Goal: Transaction & Acquisition: Purchase product/service

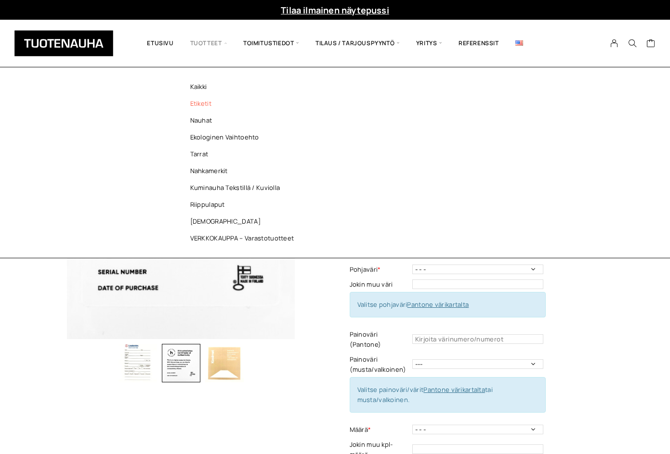
click at [218, 104] on link "Etiketit" at bounding box center [245, 103] width 140 height 17
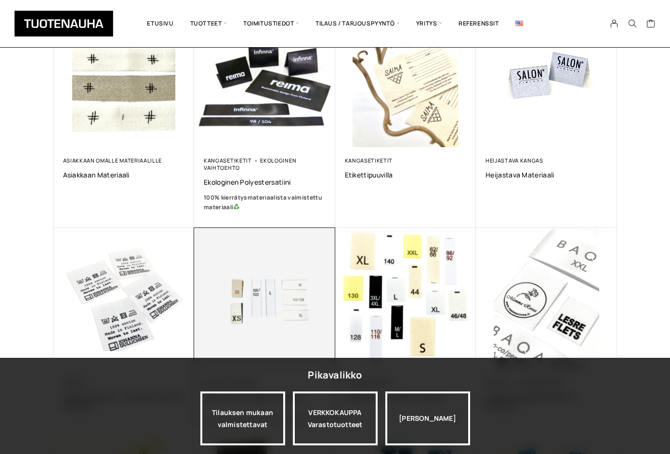
scroll to position [289, 0]
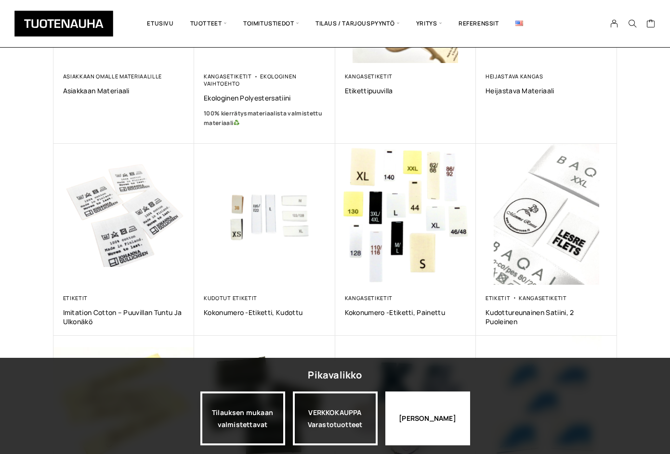
click at [410, 423] on div "Jatka katselua" at bounding box center [427, 419] width 85 height 54
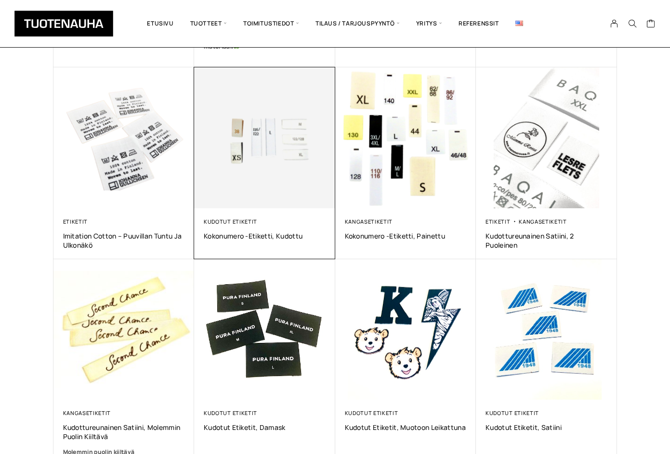
scroll to position [481, 0]
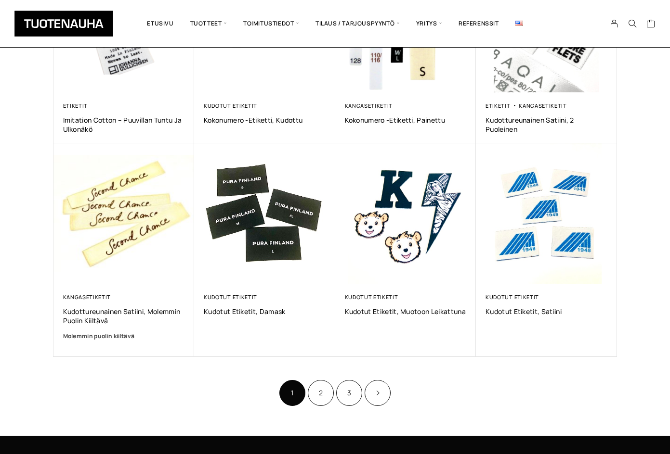
click at [319, 407] on ul "1 2 3" at bounding box center [335, 393] width 114 height 28
click at [318, 394] on link "2" at bounding box center [321, 393] width 26 height 26
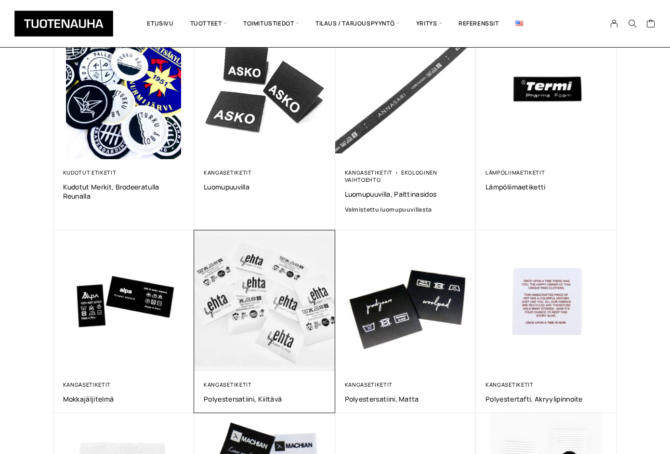
scroll to position [337, 0]
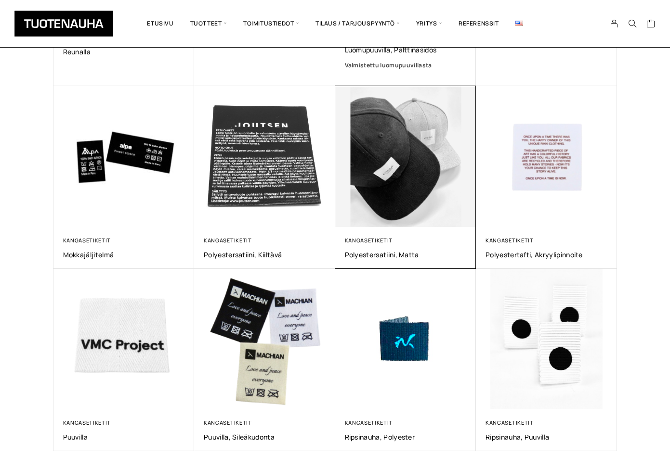
click at [365, 174] on img at bounding box center [405, 157] width 148 height 148
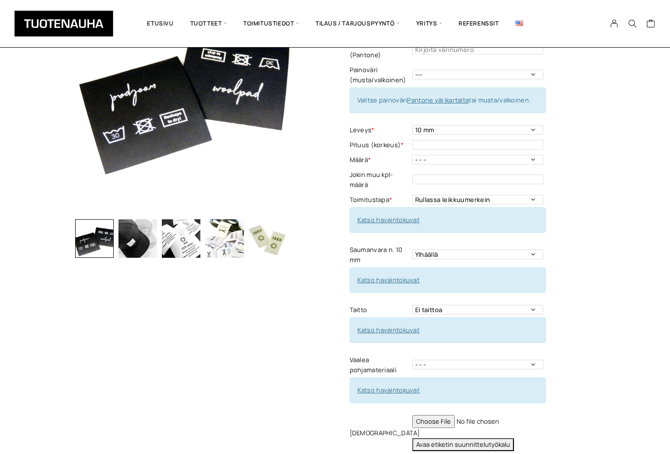
scroll to position [193, 0]
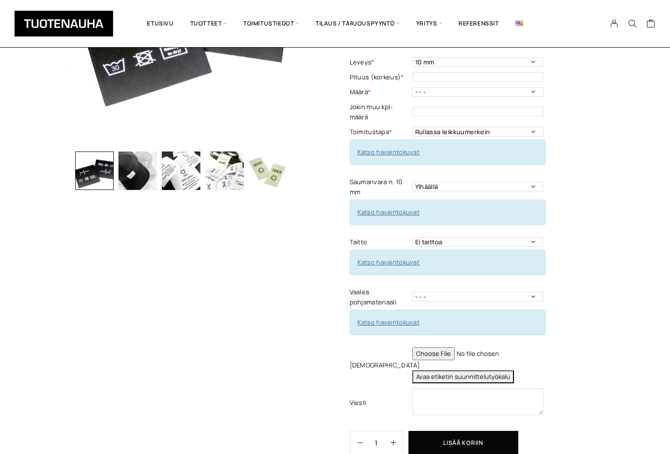
click at [329, 242] on div "Polyestersatiini, matta Lisää koriin ja valitse tarjouspyyntö / lisätilaus Mate…" at bounding box center [334, 186] width 563 height 588
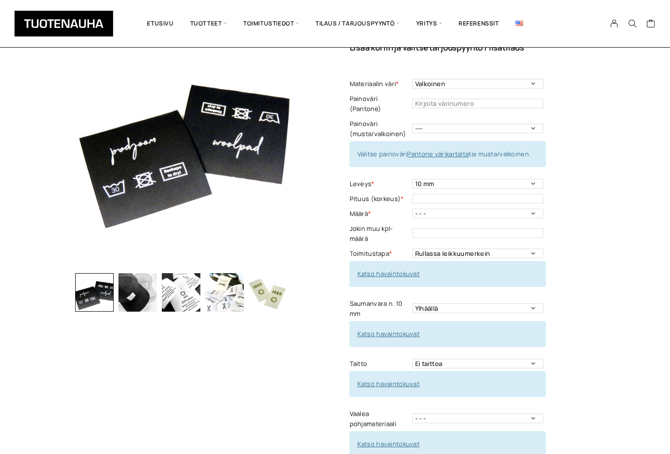
scroll to position [48, 0]
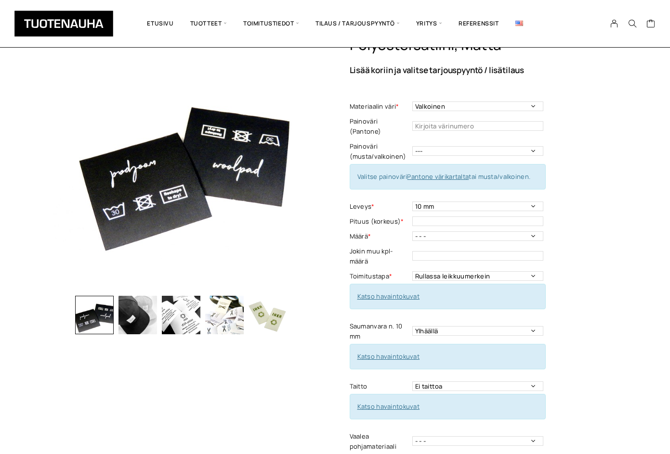
click at [606, 235] on div "Polyestersatiini, matta Lisää koriin ja valitse tarjouspyyntö / lisätilaus Mate…" at bounding box center [482, 332] width 267 height 593
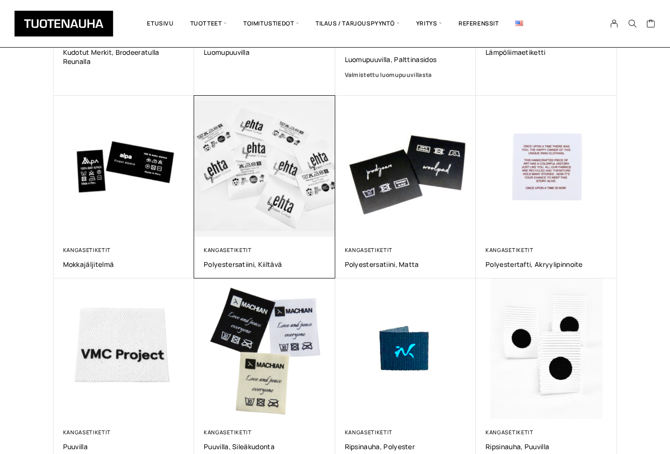
scroll to position [385, 0]
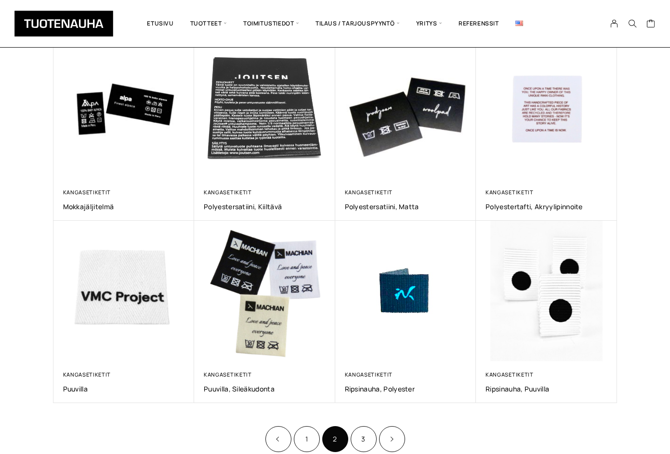
click at [636, 283] on div "Näytetään tulokset 13–24 / 26 Lajittelu: ostetuin ensin Järjestä uusimman mukaa…" at bounding box center [335, 82] width 670 height 800
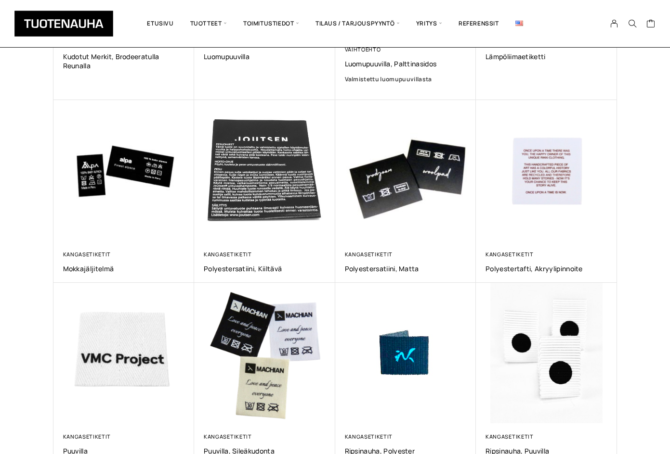
scroll to position [337, 0]
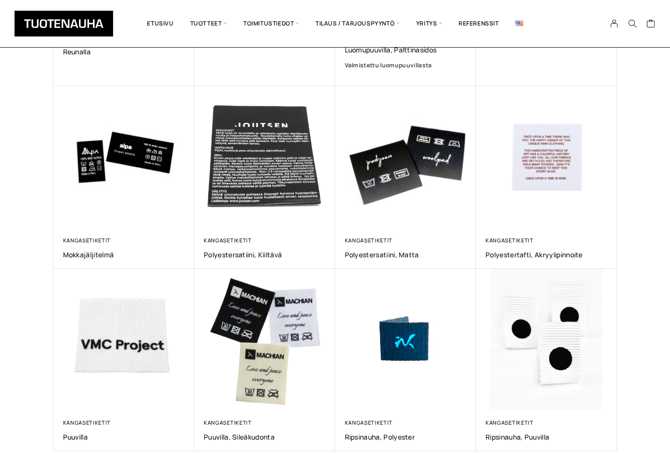
click at [652, 182] on div "Näytetään tulokset 13–24 / 26 Lajittelu: ostetuin ensin Järjestä uusimman mukaa…" at bounding box center [335, 130] width 670 height 800
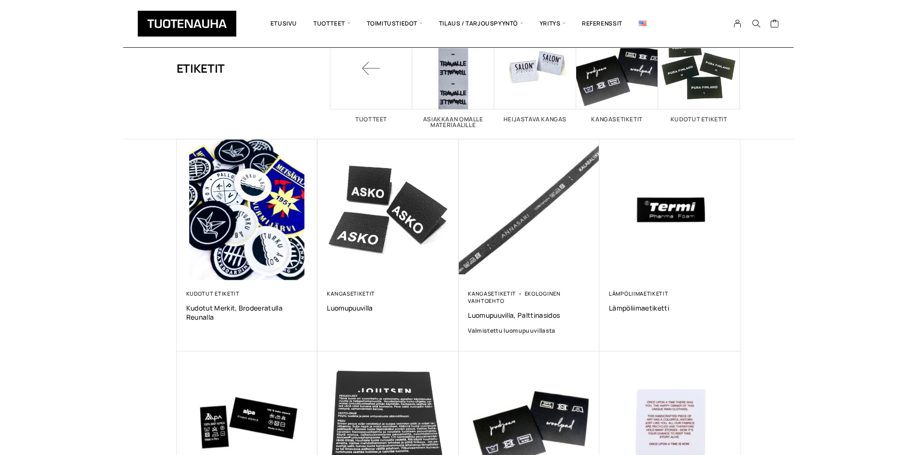
scroll to position [48, 0]
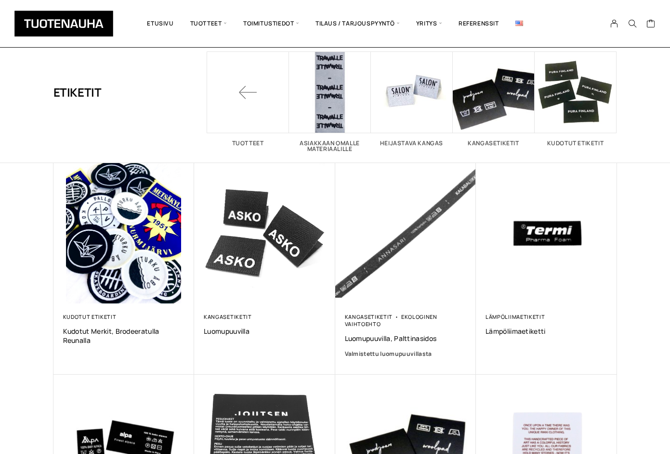
click at [663, 227] on div "Näytetään tulokset 13–24 / 26 Lajittelu: ostetuin ensin Järjestä uusimman mukaa…" at bounding box center [335, 419] width 670 height 800
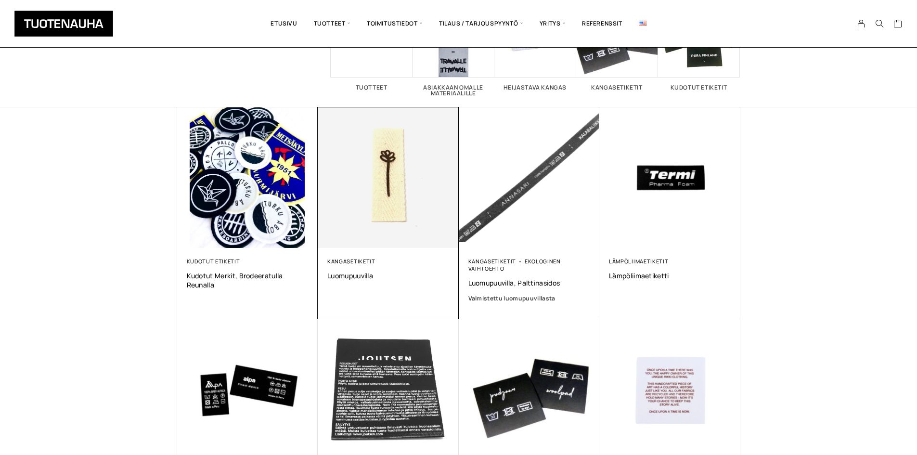
scroll to position [193, 0]
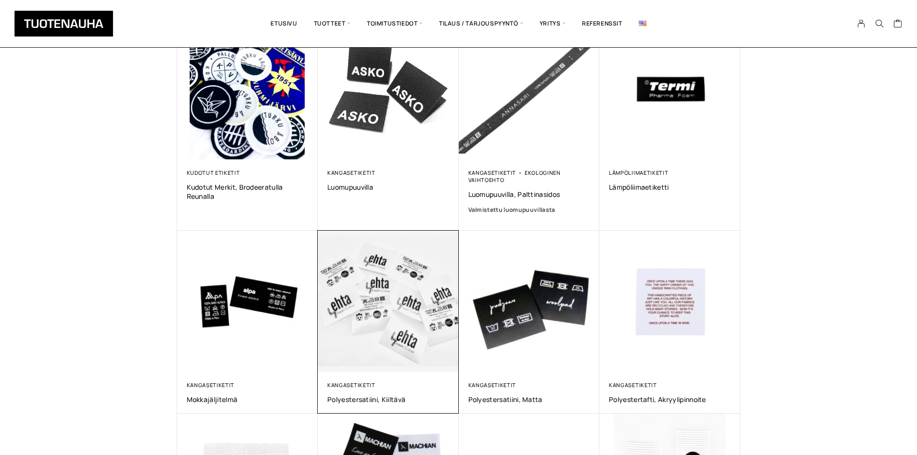
click at [417, 338] on img at bounding box center [388, 301] width 148 height 148
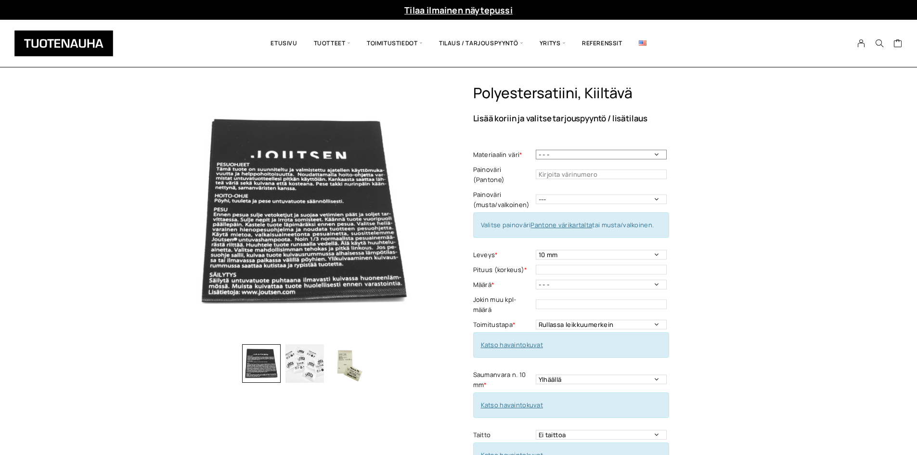
click at [627, 155] on select "- - - Valkoinen [PERSON_NAME]" at bounding box center [601, 155] width 131 height 10
select select "Valkoinen"
click at [536, 150] on select "- - - Valkoinen [PERSON_NAME]" at bounding box center [601, 155] width 131 height 10
click at [543, 195] on td "--- Musta Valkoinen" at bounding box center [602, 199] width 133 height 25
click at [546, 194] on select "--- Musta Valkoinen" at bounding box center [601, 199] width 131 height 10
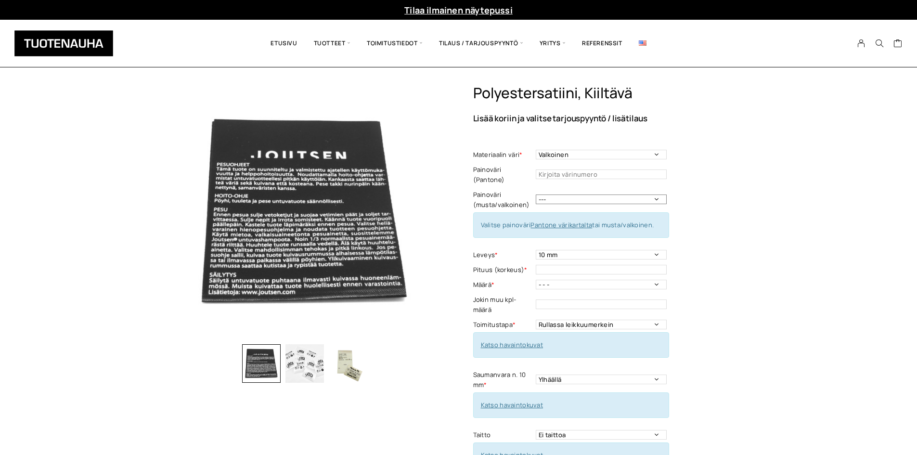
select select "musta"
click at [536, 194] on select "--- Musta Valkoinen" at bounding box center [601, 199] width 131 height 10
click at [551, 250] on td "10 mm 15 mm 20 mm 25 mm 30 mm 35 mm 40 mm 45 mm 50 mm 55 mm 60 mm 65 mm 70 mm L…" at bounding box center [602, 254] width 133 height 15
click at [551, 250] on select "10 mm 15 mm 20 mm 25 mm 30 mm 35 mm 40 mm 45 mm 50 mm 55 mm 60 mm 65 mm 70 mm" at bounding box center [601, 255] width 131 height 10
select select "35 mm"
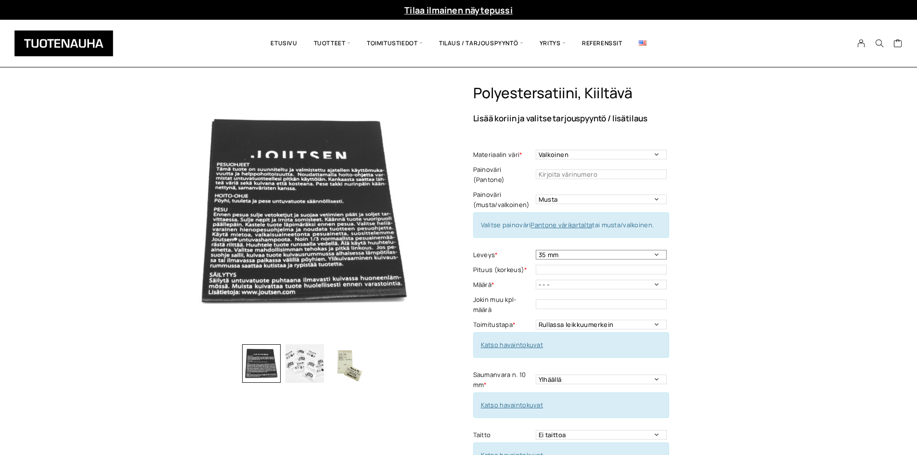
click at [536, 250] on select "10 mm 15 mm 20 mm 25 mm 30 mm 35 mm 40 mm 45 mm 50 mm 55 mm 60 mm 65 mm 70 mm" at bounding box center [601, 255] width 131 height 10
click at [562, 265] on input "text" at bounding box center [601, 270] width 131 height 10
type input "50"
click at [560, 266] on td "50" at bounding box center [602, 269] width 133 height 15
click at [558, 280] on td "- - - 250kpl 500 kpl 1000 kpl 1500 kpl 2000 kpl 2500 kpl 3000 kpl 3500 kpl 4000…" at bounding box center [602, 284] width 133 height 15
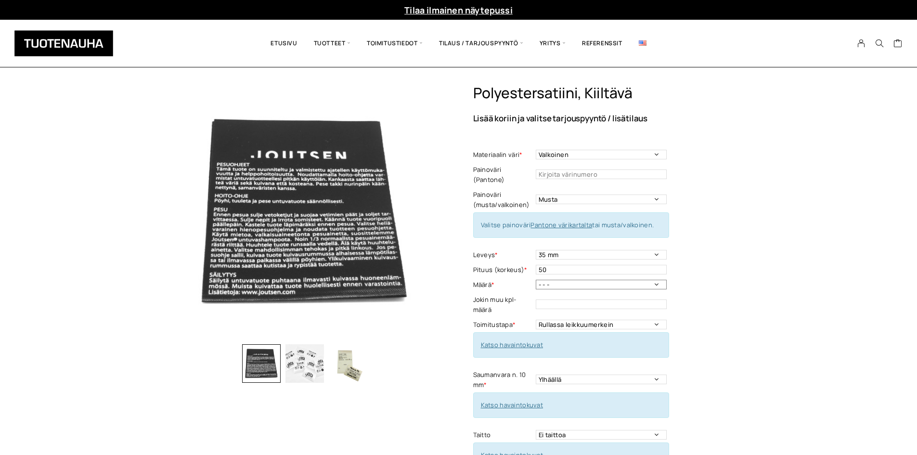
click at [556, 280] on select "- - - 250kpl 500 kpl 1000 kpl 1500 kpl 2000 kpl 2500 kpl 3000 kpl 3500 kpl 4000…" at bounding box center [601, 285] width 131 height 10
select select "250kpl"
click at [536, 280] on select "- - - 250kpl 500 kpl 1000 kpl 1500 kpl 2000 kpl 2500 kpl 3000 kpl 3500 kpl 4000…" at bounding box center [601, 285] width 131 height 10
click at [544, 306] on td "This field can't be Empty" at bounding box center [602, 304] width 133 height 25
click at [544, 320] on select "Rullassa leikkuumerkein Rullassa ilman leikkuumerkkejä Leikattuna" at bounding box center [601, 325] width 131 height 10
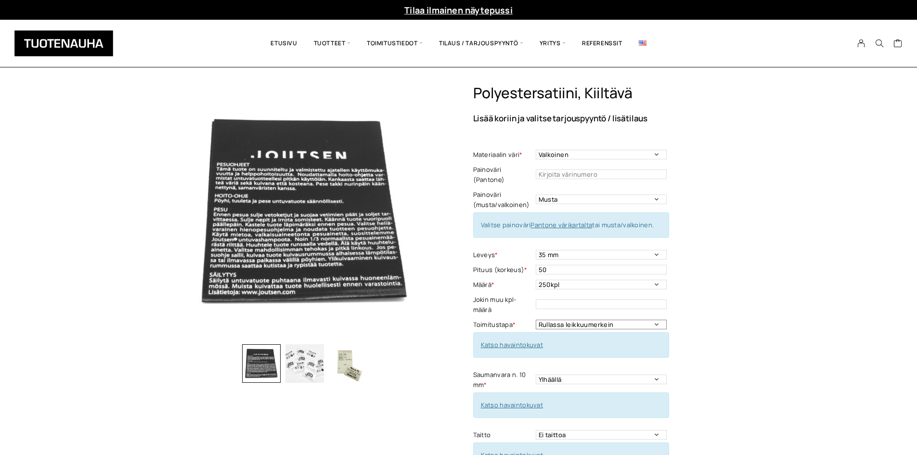
select select "Leikattuna"
click at [536, 320] on select "Rullassa leikkuumerkein Rullassa ilman leikkuumerkkejä Leikattuna" at bounding box center [601, 325] width 131 height 10
click at [491, 320] on label "Toimitustapa *" at bounding box center [503, 325] width 60 height 10
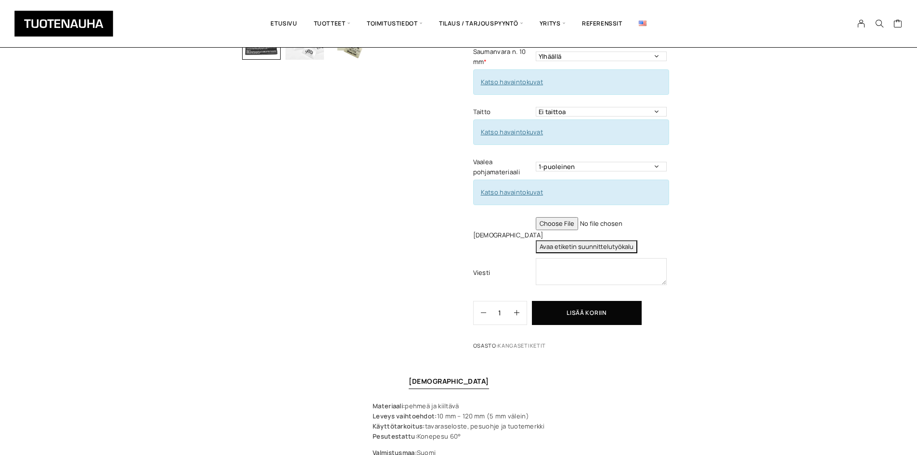
scroll to position [337, 0]
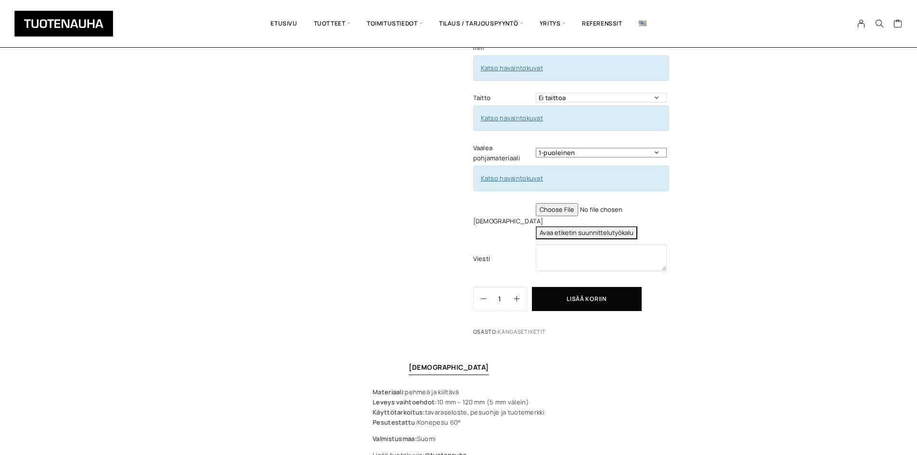
click at [570, 148] on select "1-puoleinen 2-puoleinen" at bounding box center [601, 153] width 131 height 10
click at [365, 235] on div at bounding box center [304, 41] width 255 height 588
click at [483, 174] on link "Katso havaintokuvat" at bounding box center [512, 178] width 63 height 9
click at [748, 374] on div "[DEMOGRAPHIC_DATA] Materiaali: pehmeä ja kiiltävä Leveys vaihtoehdot: 10 mm – 1…" at bounding box center [458, 430] width 917 height 137
click at [563, 226] on button "Avaa etiketin suunnittelutyökalu" at bounding box center [587, 232] width 102 height 13
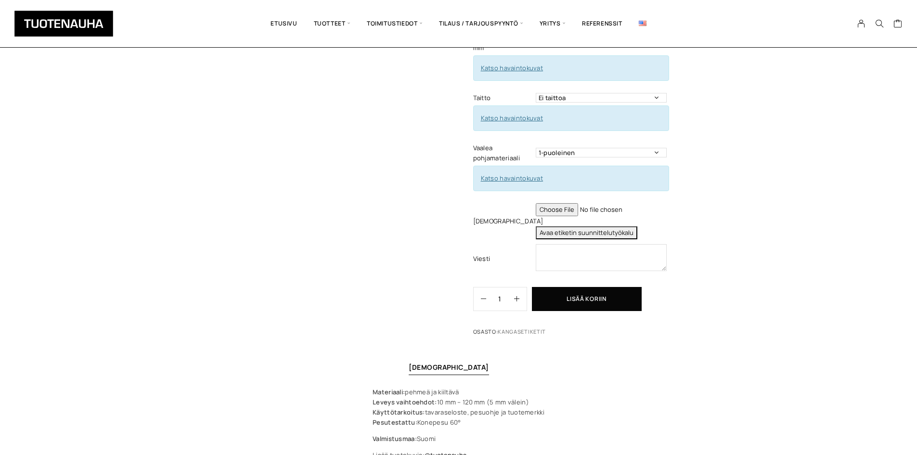
type textarea "Tuote: Etiketti viimeisteltynä (leikattuna - taitettuna) Materiaali: 100% kierr…"
click at [708, 239] on div "Polyestersatiini, kiiltävä Lisää koriin ja valitse tarjouspyyntö / lisätilaus M…" at bounding box center [606, 43] width 267 height 593
